Goal: Transaction & Acquisition: Purchase product/service

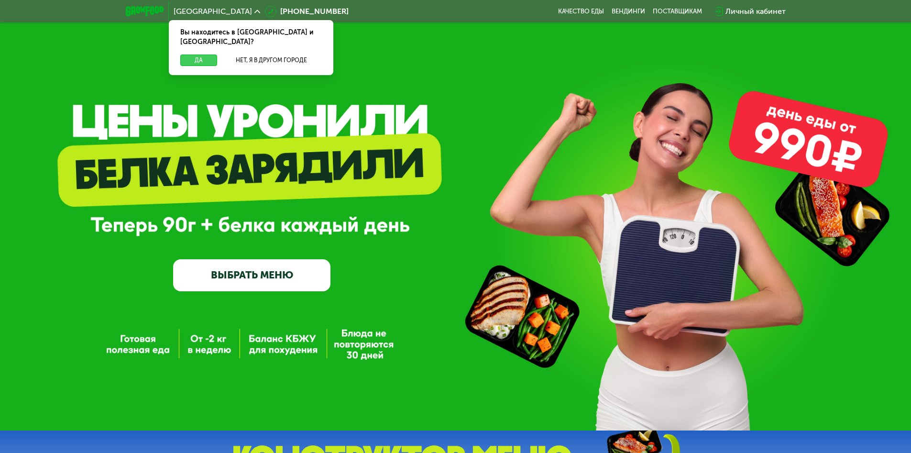
click at [198, 54] on button "Да" at bounding box center [198, 59] width 37 height 11
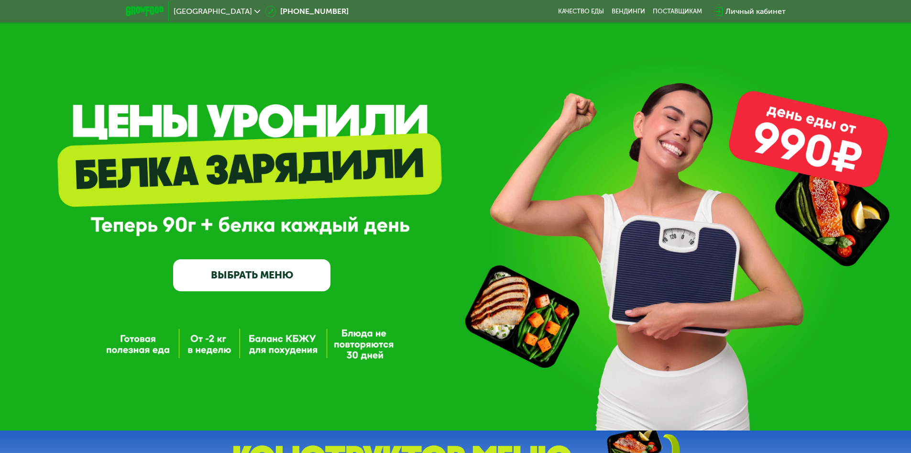
click at [191, 11] on span "[GEOGRAPHIC_DATA]" at bounding box center [213, 12] width 78 height 8
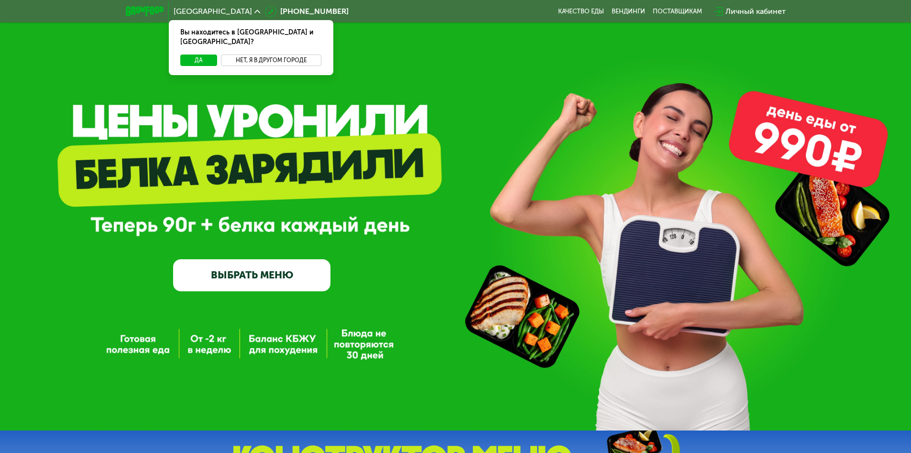
click at [271, 54] on button "Нет, я в другом городе" at bounding box center [271, 59] width 101 height 11
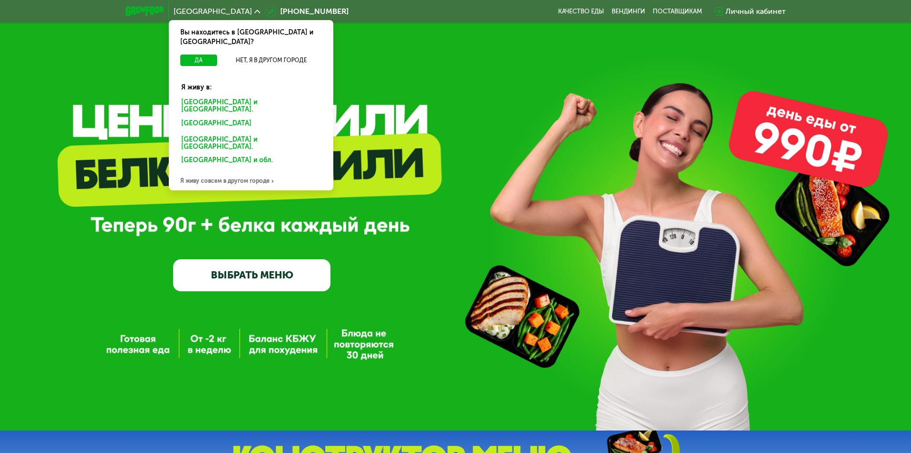
click at [250, 117] on div "[GEOGRAPHIC_DATA] и [GEOGRAPHIC_DATA]." at bounding box center [248, 124] width 149 height 15
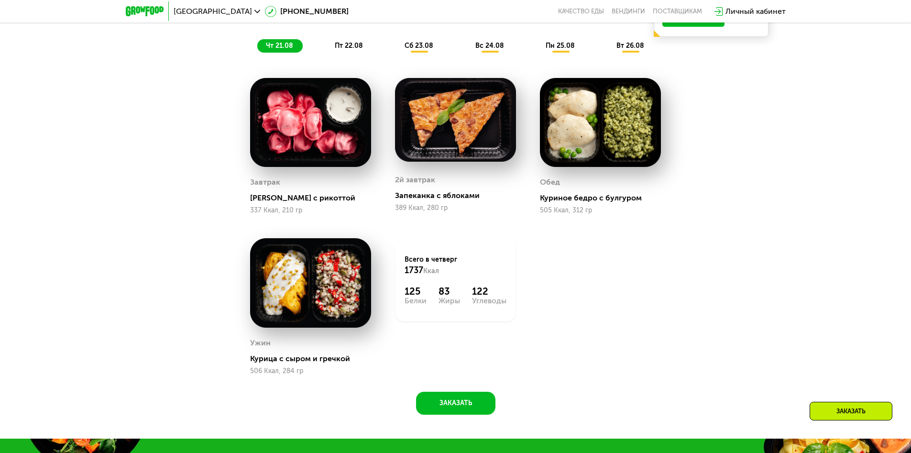
scroll to position [669, 0]
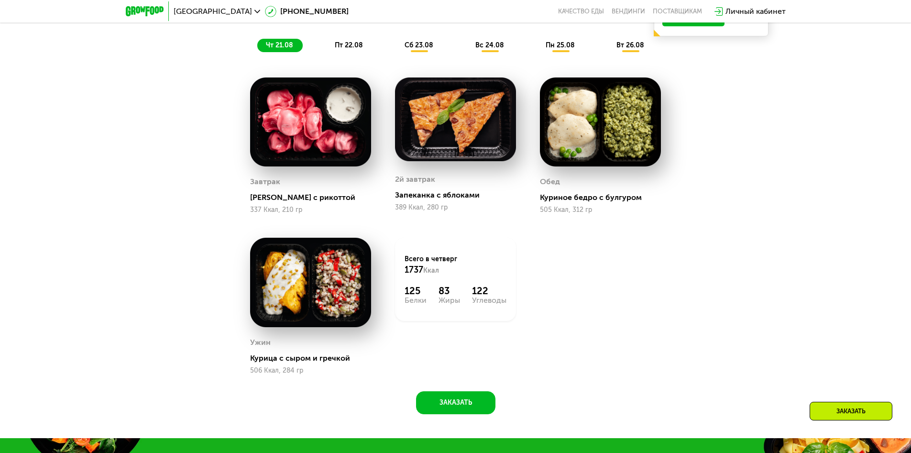
click at [279, 48] on span "чт 21.08" at bounding box center [279, 45] width 27 height 8
click at [349, 48] on span "пт 22.08" at bounding box center [349, 45] width 28 height 8
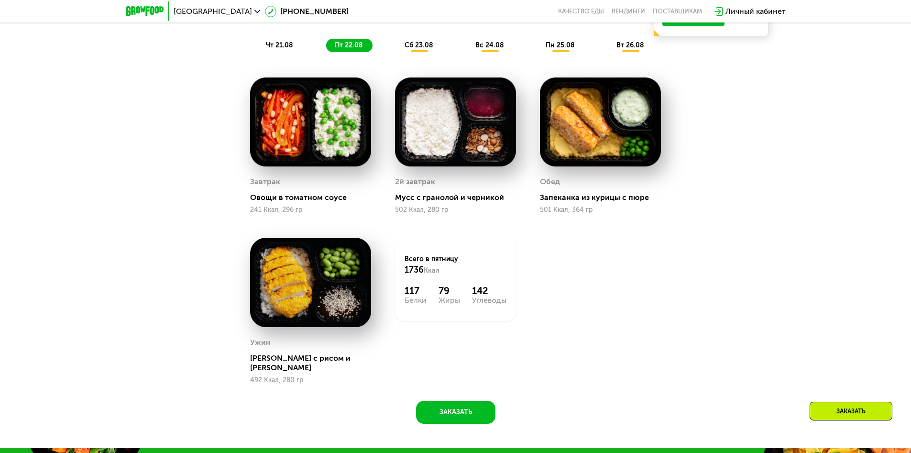
click at [420, 48] on span "сб 23.08" at bounding box center [418, 45] width 29 height 8
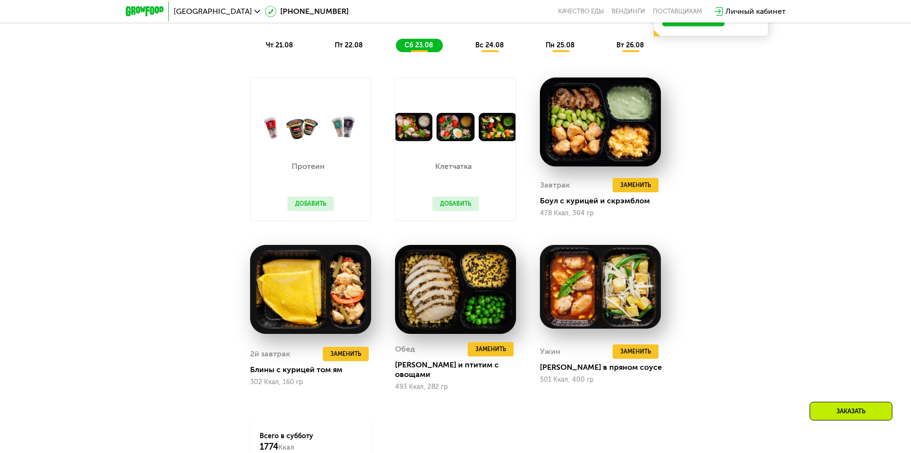
click at [490, 48] on span "вс 24.08" at bounding box center [489, 45] width 29 height 8
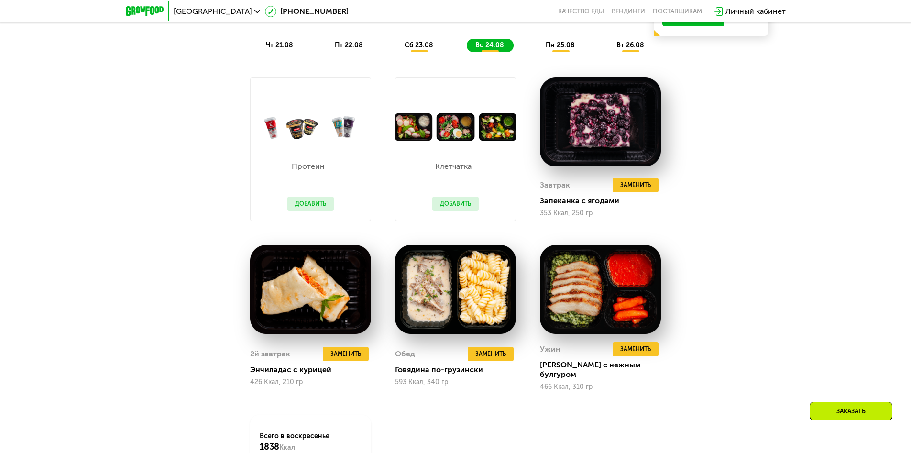
click at [560, 48] on span "пн 25.08" at bounding box center [559, 45] width 29 height 8
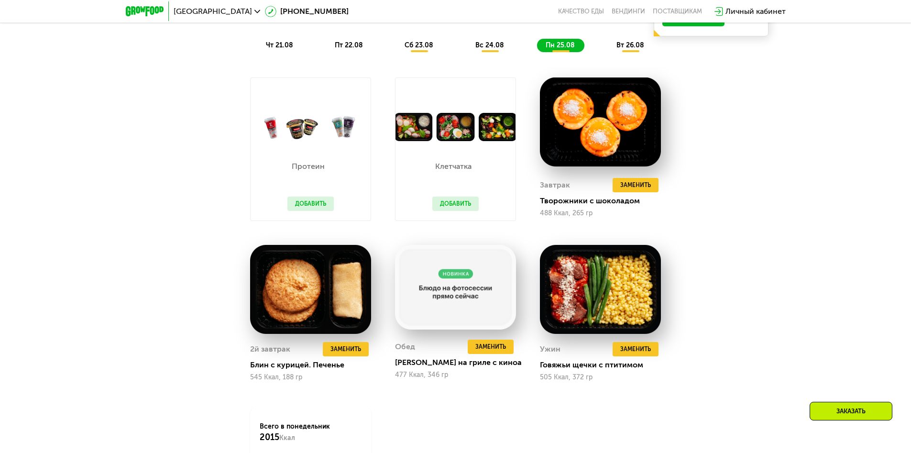
click at [631, 48] on span "вт 26.08" at bounding box center [630, 45] width 28 height 8
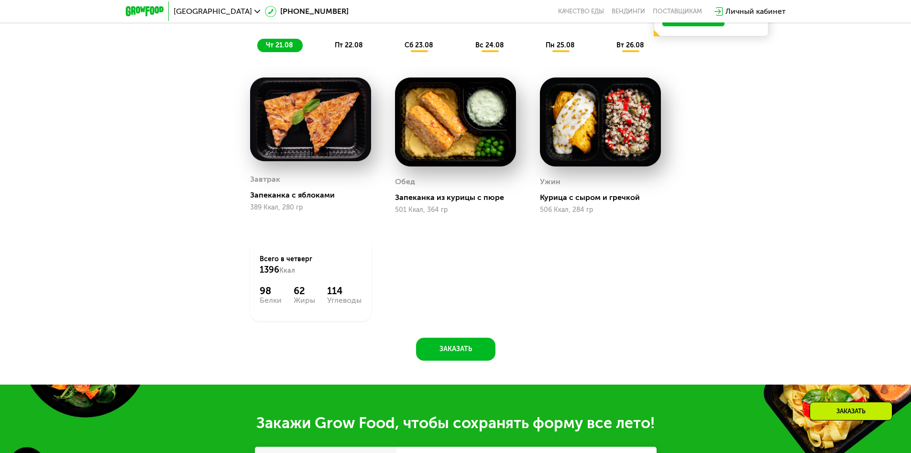
click at [279, 48] on span "чт 21.08" at bounding box center [279, 45] width 27 height 8
click at [349, 48] on span "пт 22.08" at bounding box center [349, 45] width 28 height 8
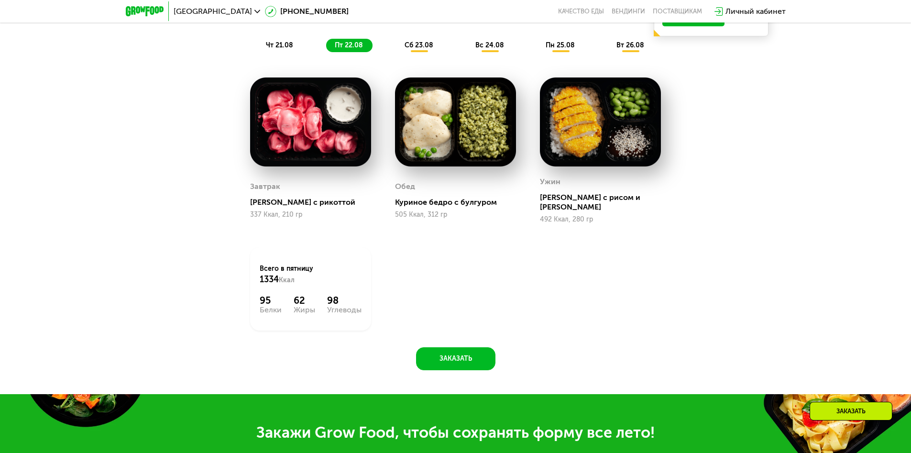
click at [420, 48] on span "сб 23.08" at bounding box center [418, 45] width 29 height 8
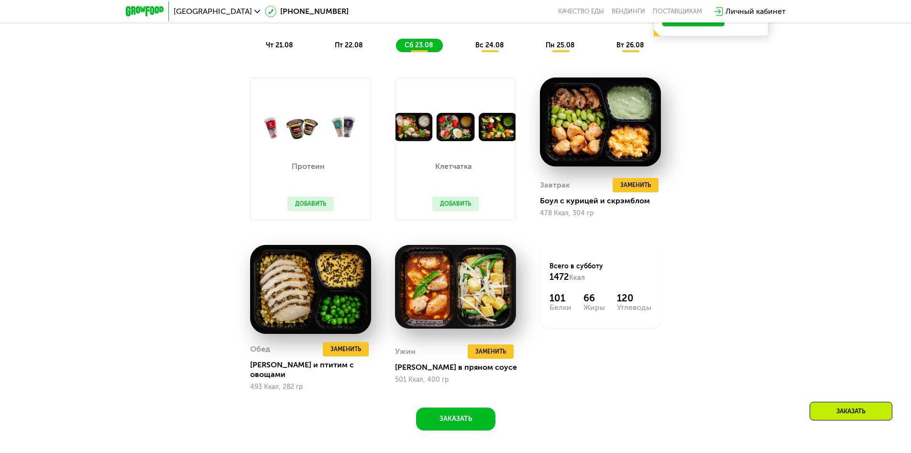
click at [490, 48] on span "вс 24.08" at bounding box center [489, 45] width 29 height 8
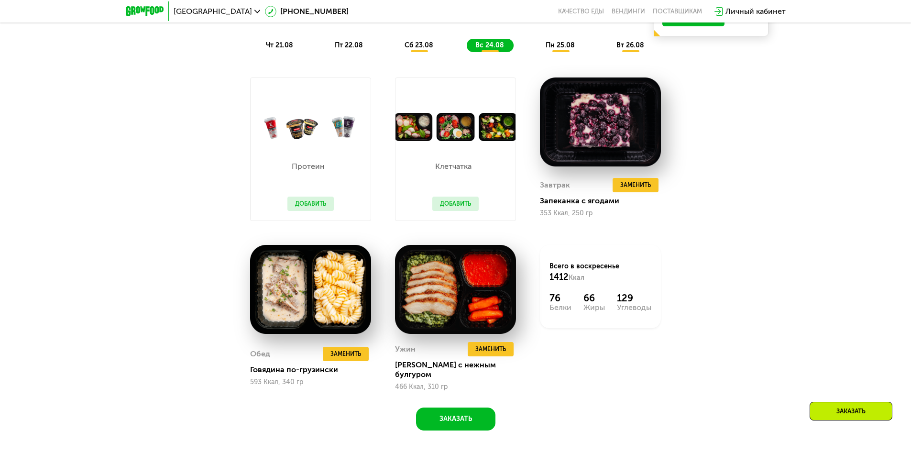
click at [560, 48] on span "пн 25.08" at bounding box center [559, 45] width 29 height 8
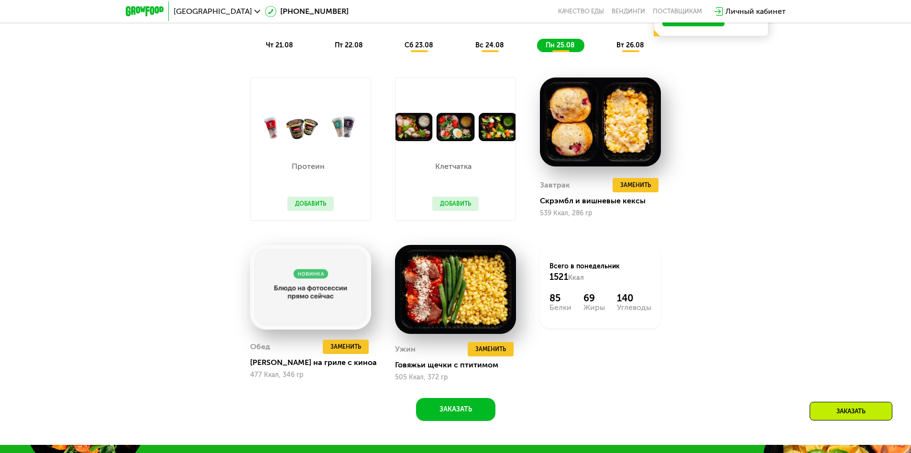
click at [631, 48] on span "вт 26.08" at bounding box center [630, 45] width 28 height 8
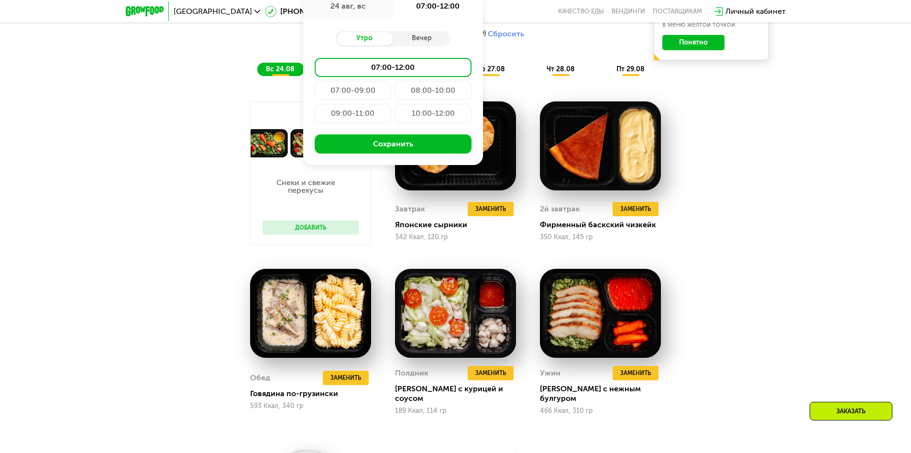
type input "**********"
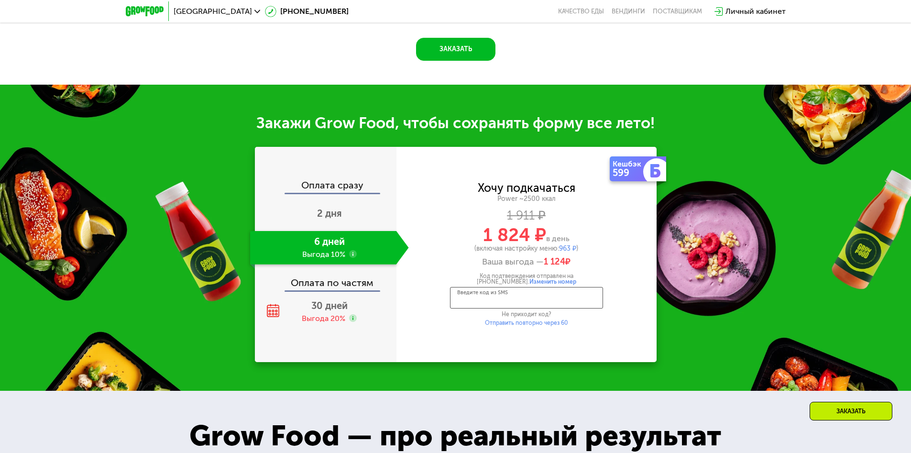
scroll to position [1291, 0]
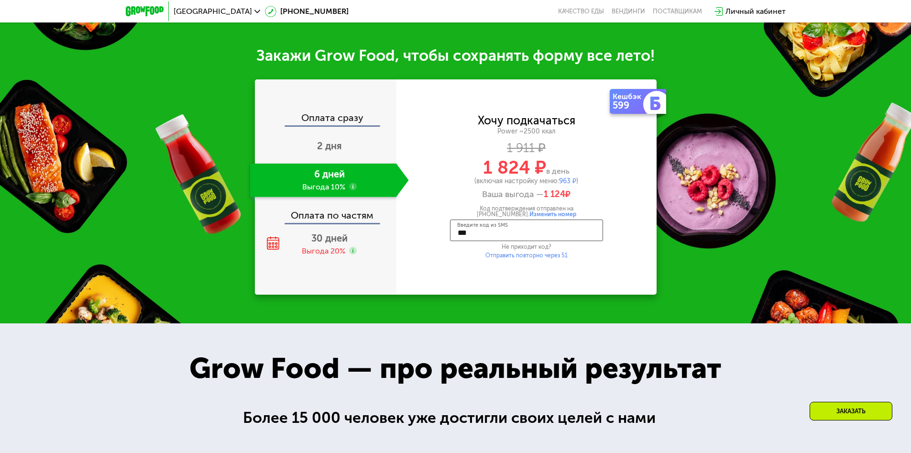
type input "****"
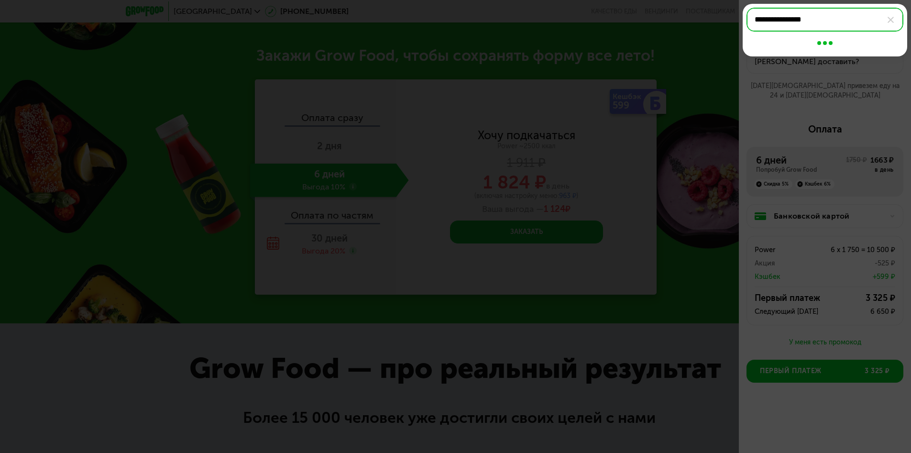
type input "**********"
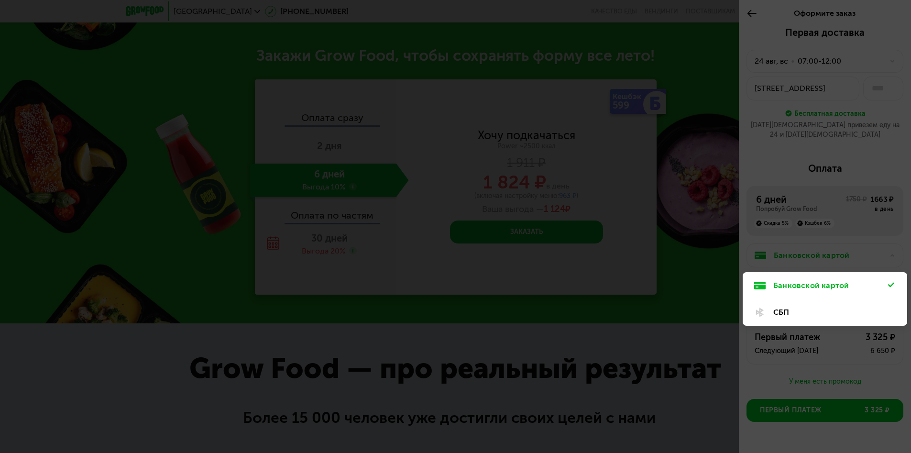
scroll to position [15, 0]
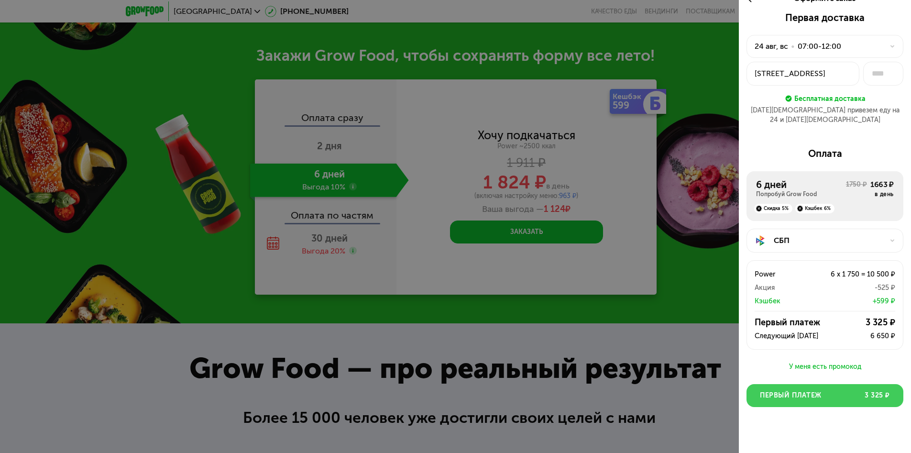
click at [821, 391] on span "Первый платеж" at bounding box center [791, 396] width 62 height 10
